Goal: Browse casually

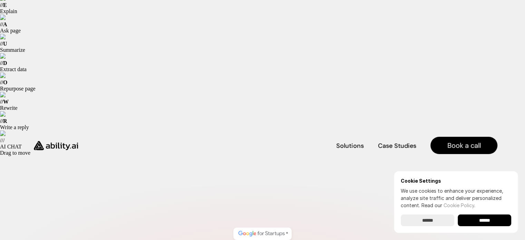
click at [499, 221] on input "******" at bounding box center [484, 220] width 53 height 12
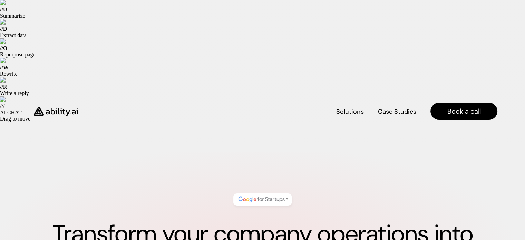
scroll to position [104, 0]
drag, startPoint x: 327, startPoint y: 170, endPoint x: 254, endPoint y: 174, distance: 72.6
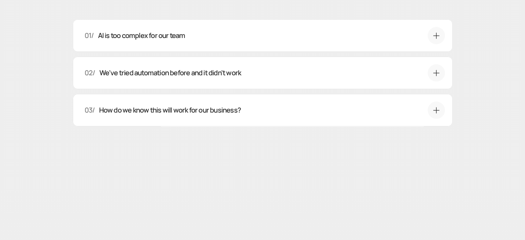
scroll to position [2726, 0]
